Goal: Information Seeking & Learning: Learn about a topic

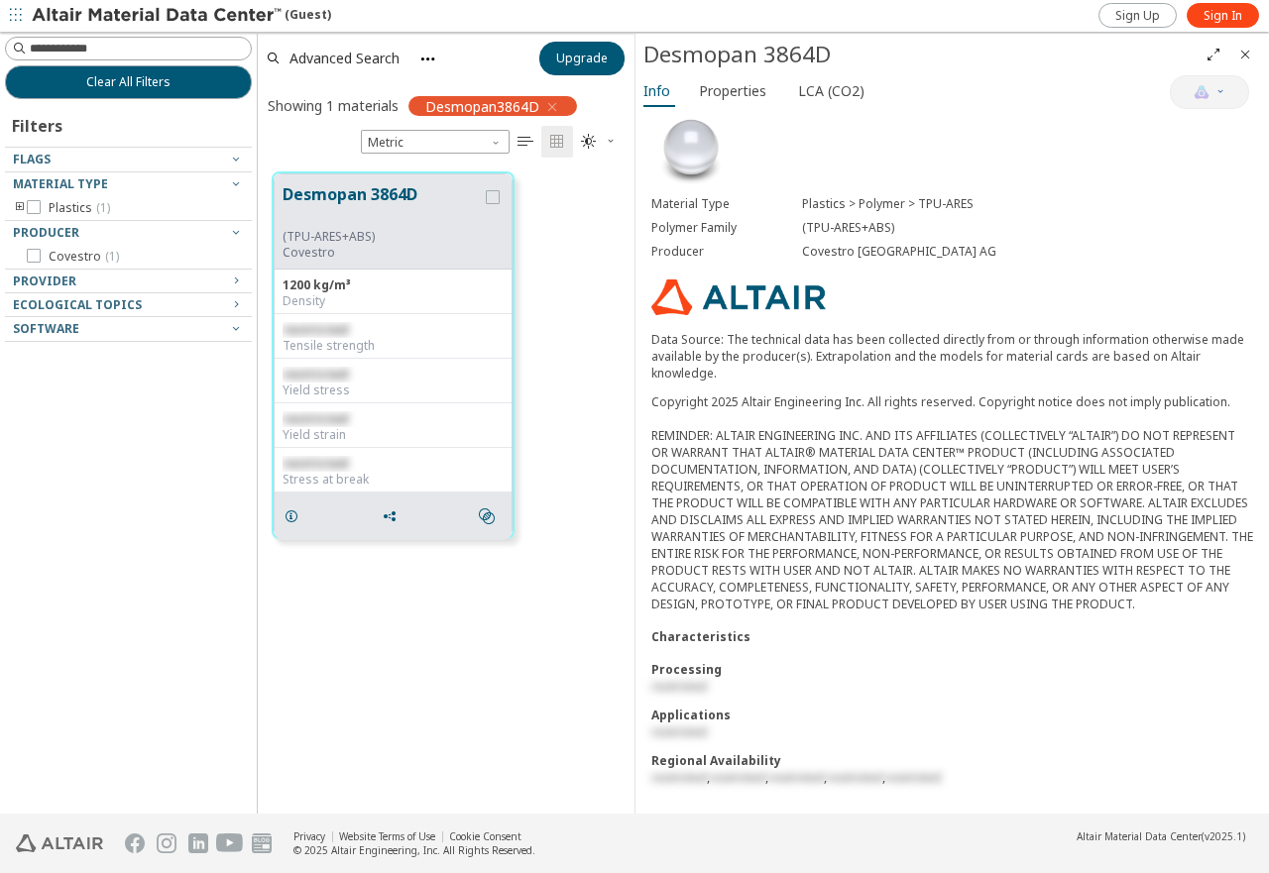
scroll to position [134, 0]
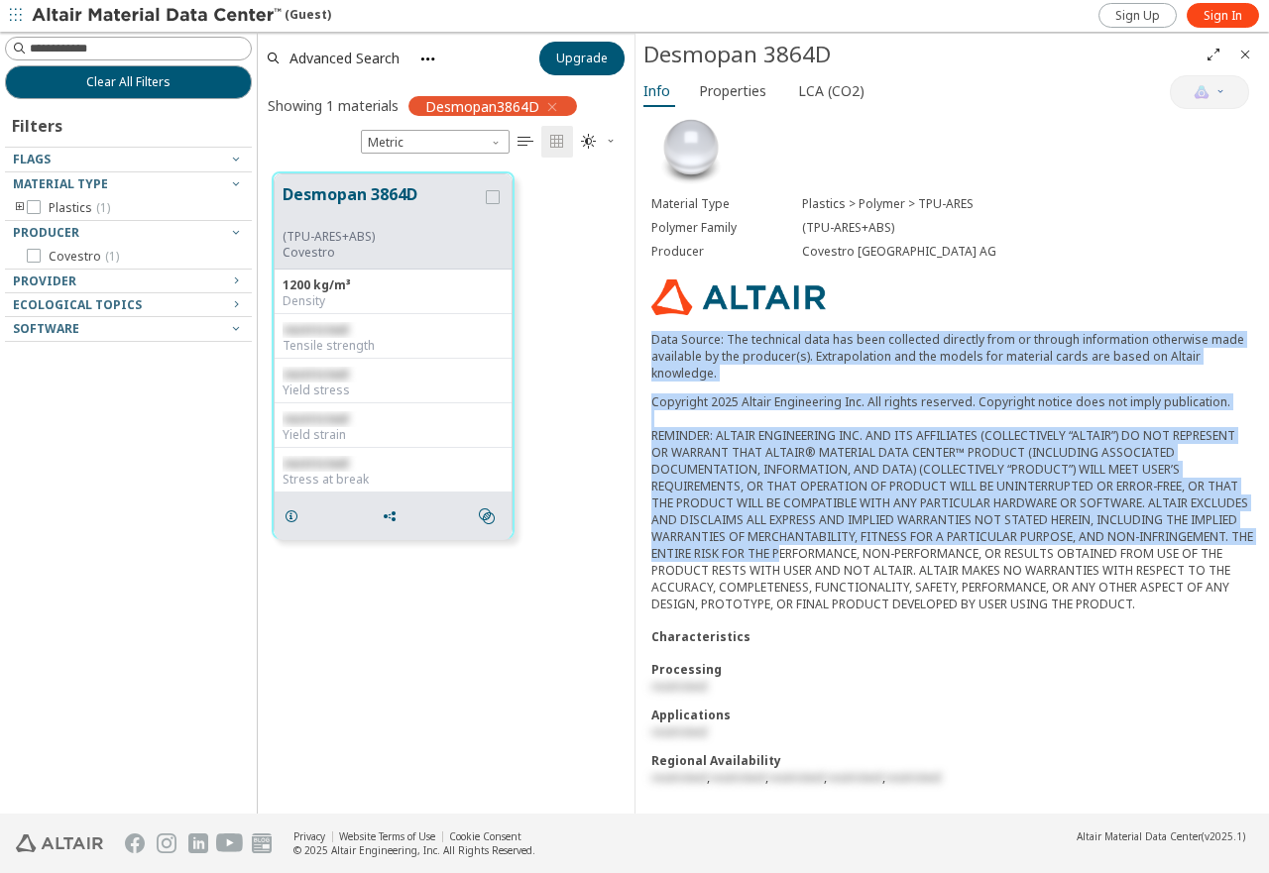
drag, startPoint x: 654, startPoint y: 312, endPoint x: 893, endPoint y: 536, distance: 327.5
click at [893, 536] on div "Material Type Plastics > Polymer > TPU-ARES Polymer Family (TPU-ARES+ABS) Produ…" at bounding box center [951, 453] width 633 height 721
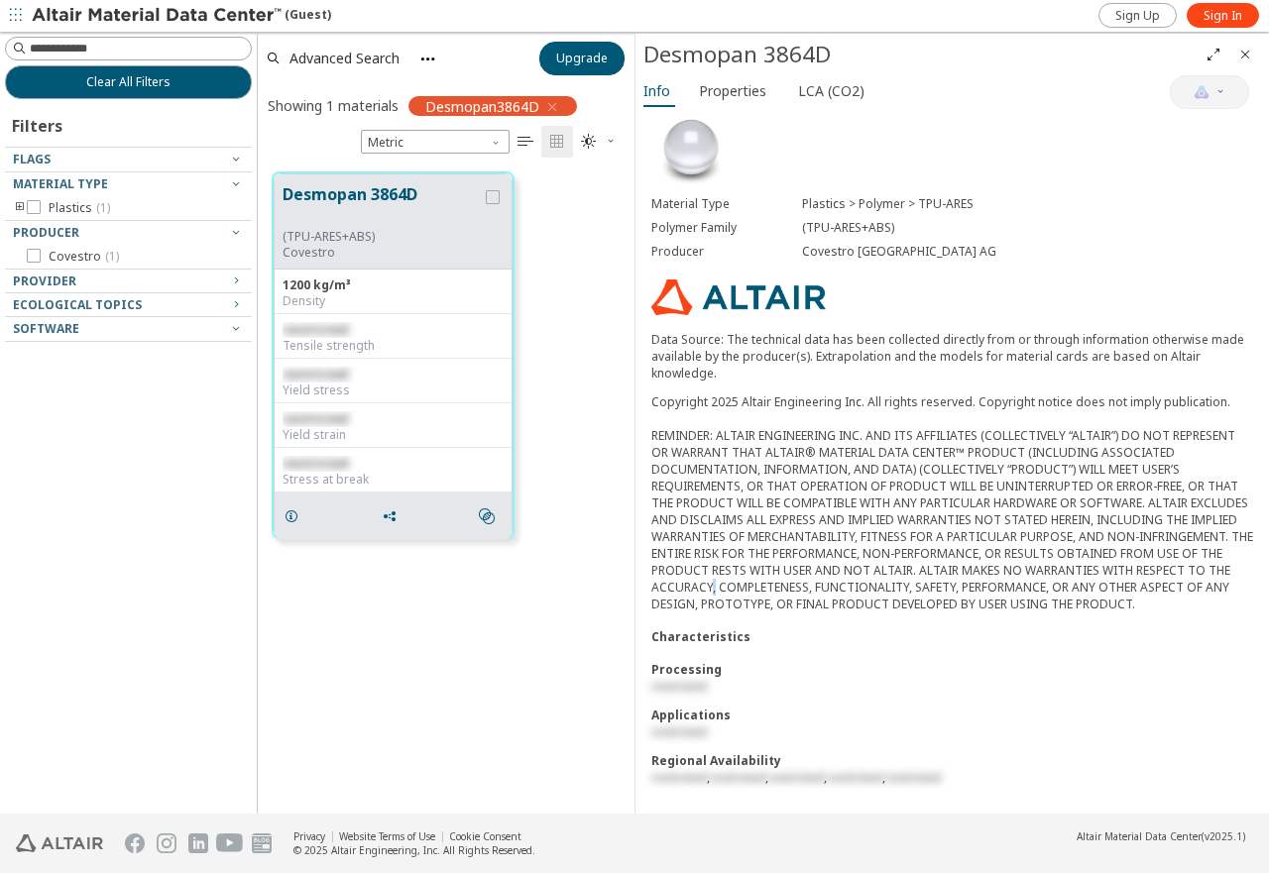
click at [910, 572] on div "Copyright 2025 Altair Engineering Inc. All rights reserved. Copyright notice do…" at bounding box center [952, 503] width 602 height 219
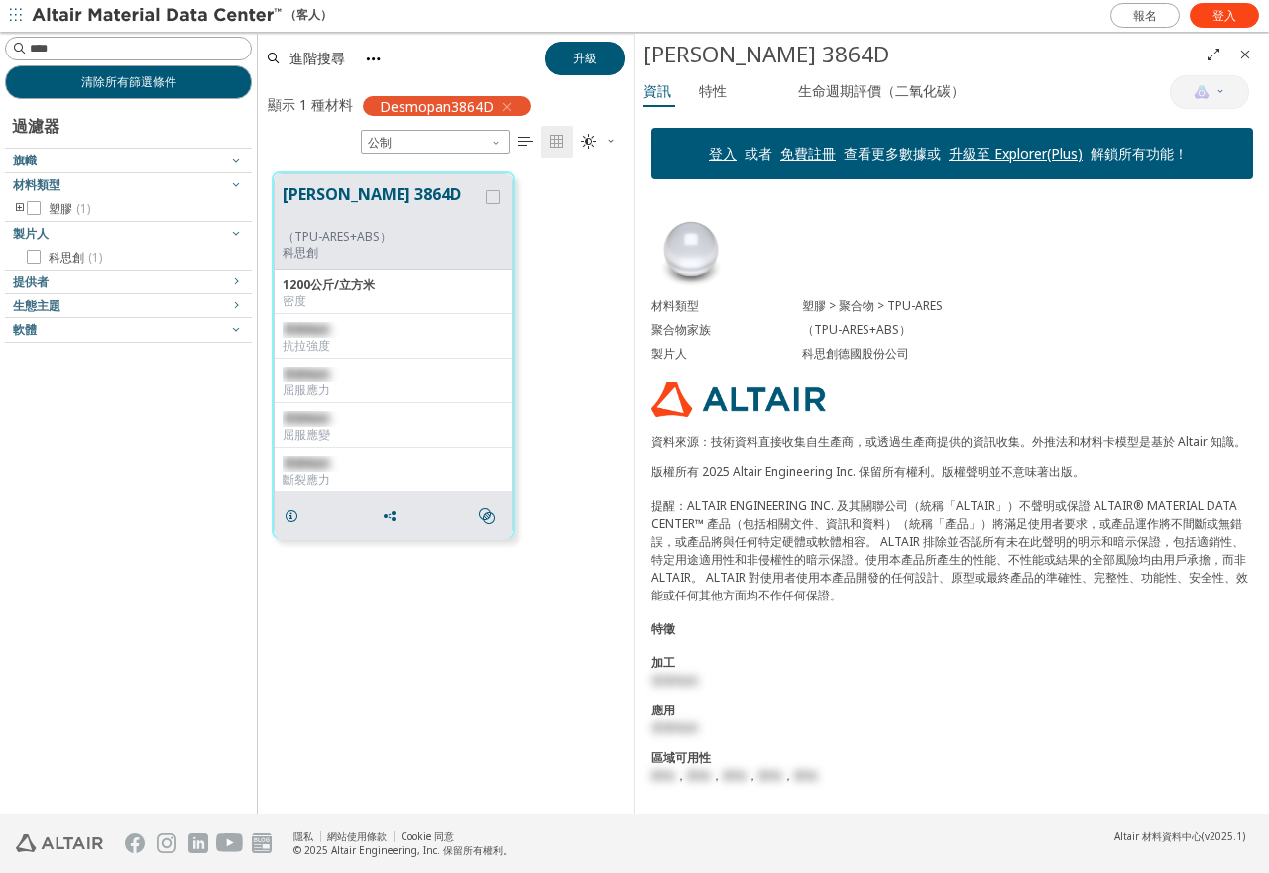
scroll to position [0, 0]
click at [915, 534] on font "提醒：ALTAIR ENGINEERING INC. 及其關聯公司（統稱「ALTAIR」）不聲明或保證 ALTAIR® MATERIAL DATA CENTE…" at bounding box center [949, 551] width 597 height 106
drag, startPoint x: 852, startPoint y: 475, endPoint x: 1034, endPoint y: 399, distance: 196.4
click at [1034, 399] on div "材料類型 塑膠 > 聚合物 > TPU-ARES 聚合物家族 （TPU-ARES+ABS） 製片人 科思創德國股份公司 資料來源：技術資料直接收集自生產商，或…" at bounding box center [951, 504] width 633 height 618
click at [807, 238] on div "材料類型 塑膠 > 聚合物 > TPU-ARES 聚合物家族 （TPU-ARES+ABS） 製片人 科思創德國股份公司 資料來源：技術資料直接收集自生產商，或…" at bounding box center [951, 504] width 633 height 618
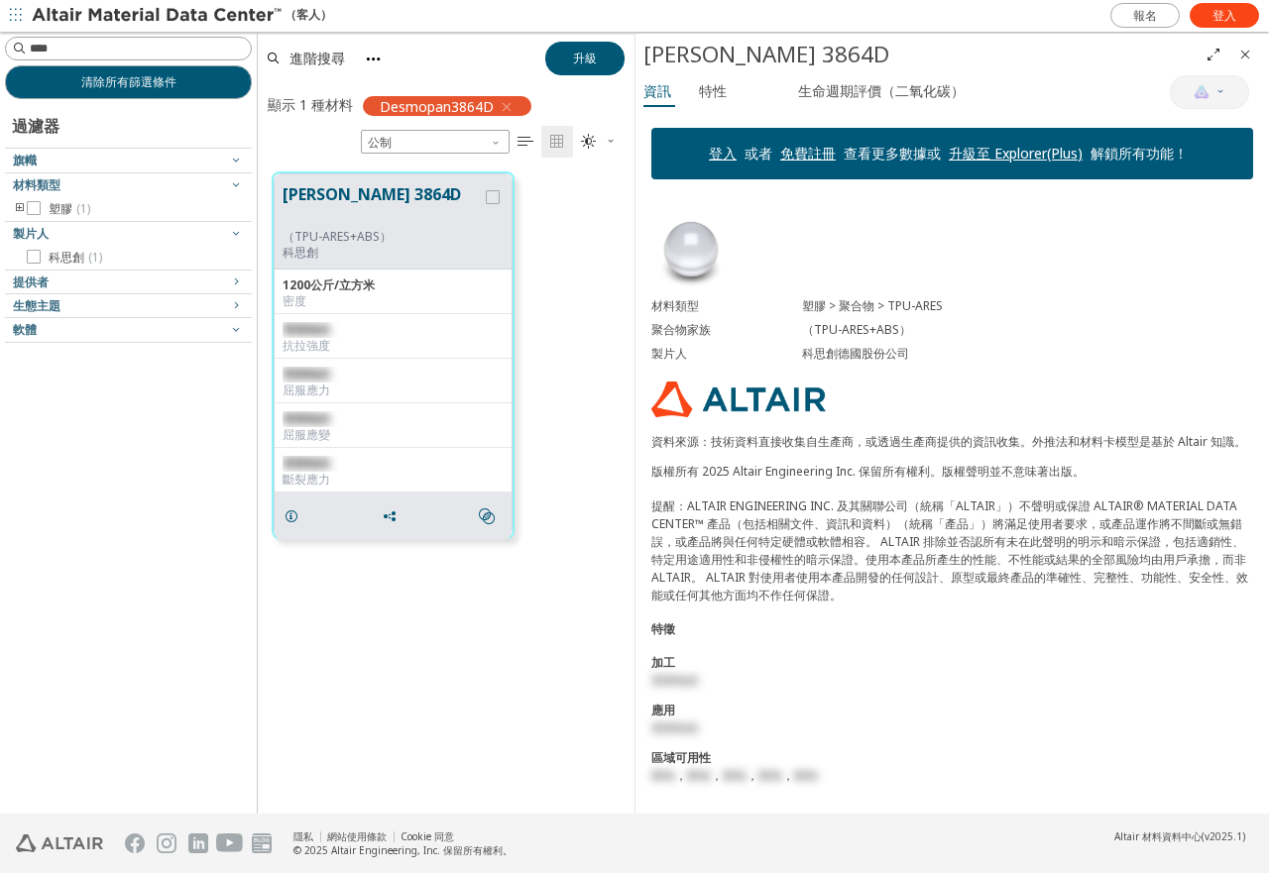
drag, startPoint x: 946, startPoint y: 259, endPoint x: 858, endPoint y: 179, distance: 117.9
click at [858, 179] on div "登入 或者 免費註冊 查看更多數據或 升級至 Explorer(Plus) 解鎖所有功能！" at bounding box center [951, 153] width 633 height 83
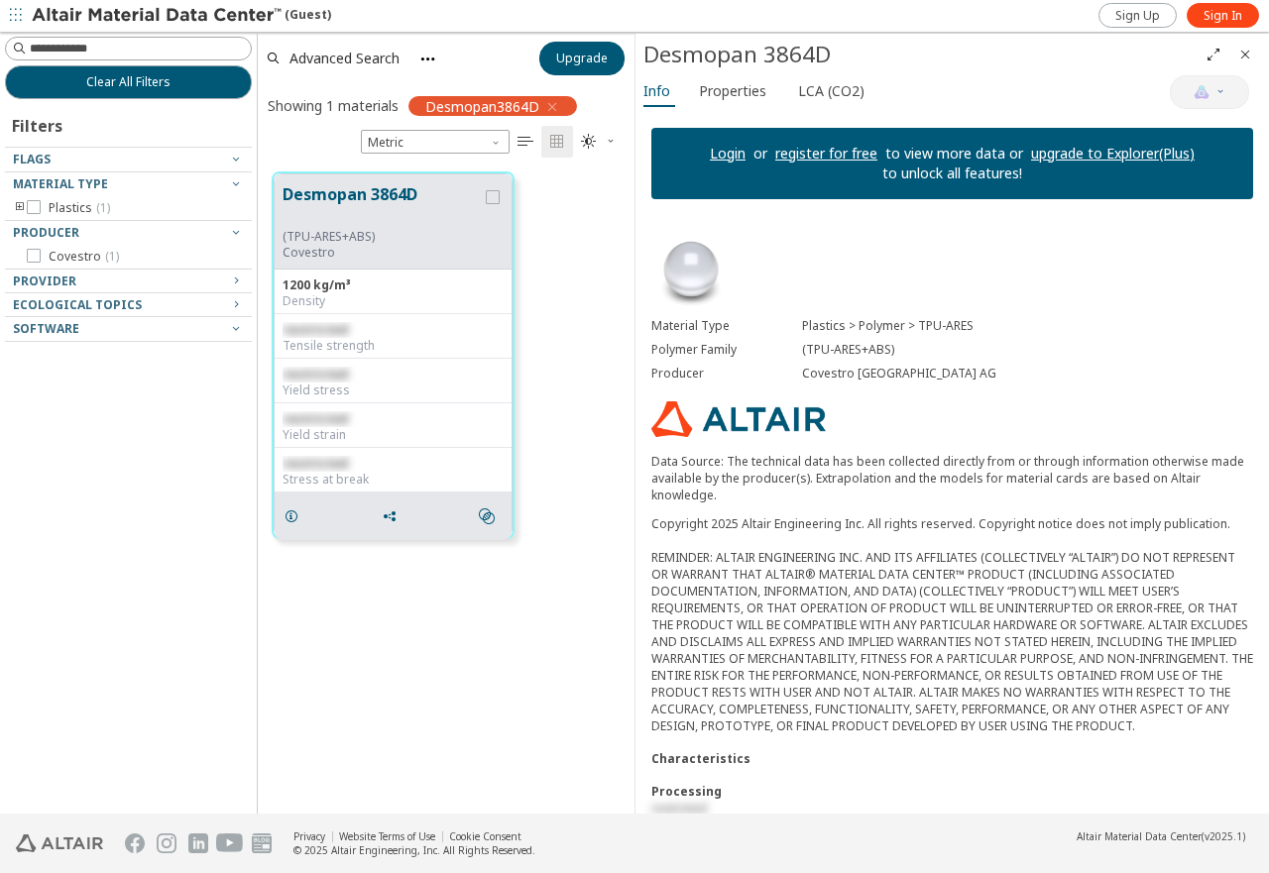
click at [1039, 349] on div "(TPU-ARES+ABS)" at bounding box center [1027, 350] width 451 height 16
